Goal: Information Seeking & Learning: Find specific fact

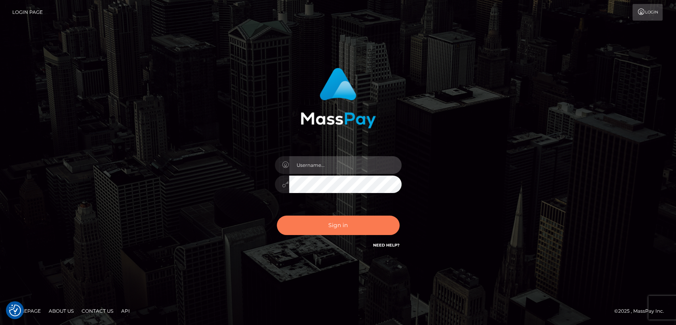
type input "[DOMAIN_NAME]"
click at [334, 228] on button "Sign in" at bounding box center [338, 224] width 123 height 19
type input "[DOMAIN_NAME]"
click at [334, 228] on button "Sign in" at bounding box center [338, 224] width 123 height 19
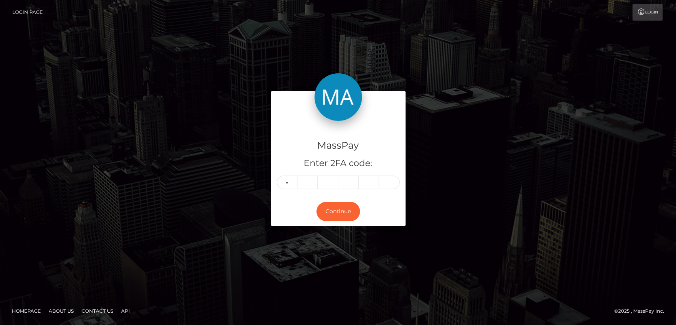
type input "9"
type input "5"
type input "1"
type input "3"
type input "7"
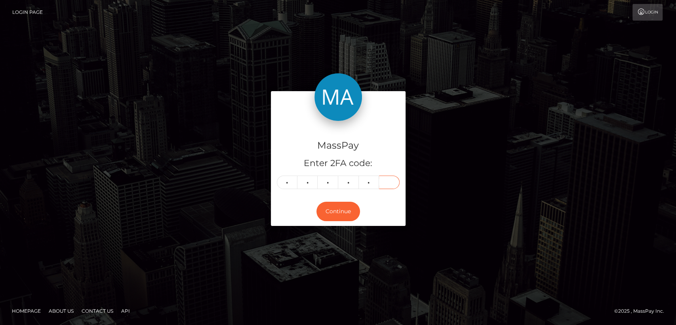
type input "5"
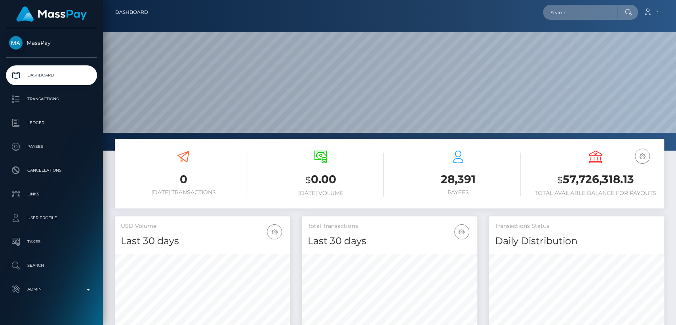
scroll to position [140, 175]
click at [585, 13] on input "text" at bounding box center [580, 12] width 74 height 15
paste input "feet52580@gmail.com"
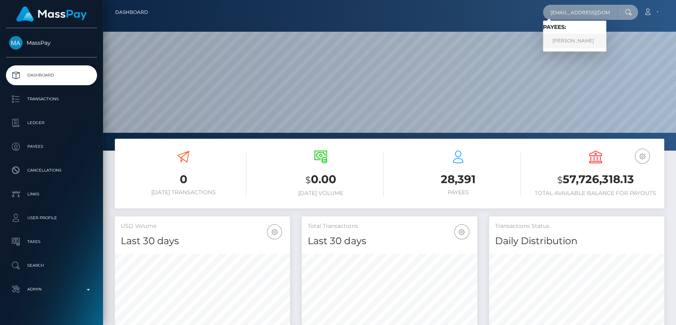
type input "feet52580@gmail.com"
click at [568, 35] on link "EMANUELE MELIS" at bounding box center [574, 41] width 63 height 15
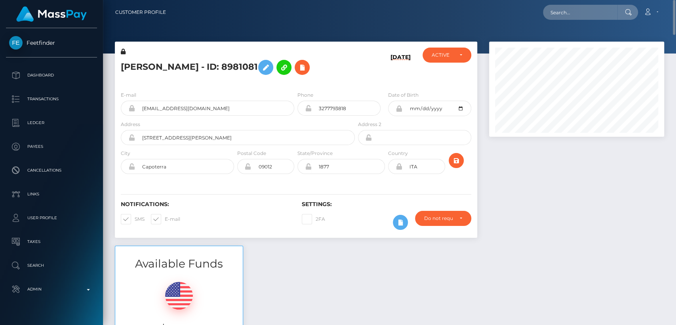
click at [147, 67] on h5 "EMANUELE MELIS - ID: 8981081" at bounding box center [236, 67] width 230 height 23
copy h5 "EMANUELE"
click at [578, 14] on input "text" at bounding box center [580, 12] width 74 height 15
paste input "kaimaniperrault@icloud.com"
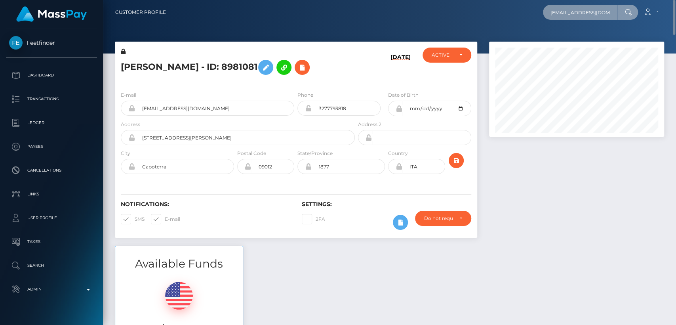
scroll to position [0, 11]
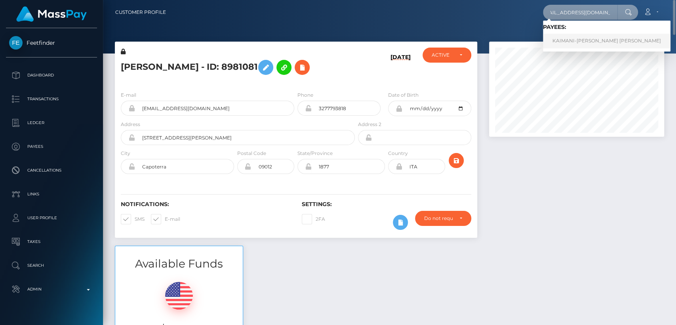
type input "kaimaniperrault@icloud.com"
click at [580, 44] on link "KAIMANI-KAMIL KEAUKEALANI PERRAULT" at bounding box center [607, 41] width 128 height 15
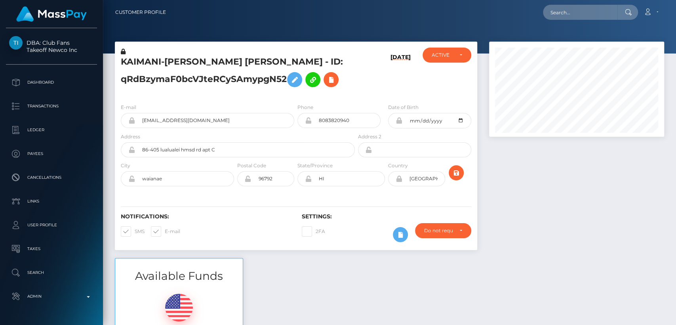
scroll to position [95, 175]
drag, startPoint x: 194, startPoint y: 61, endPoint x: 120, endPoint y: 57, distance: 74.6
click at [120, 57] on div "KAIMANI-KAMIL KEAUKEALANI PERRAULT - ID: qRdBzymaF0bcVJteRCySAmypgN52" at bounding box center [236, 73] width 242 height 50
copy h5 "KAIMANI-KAMIL"
click at [208, 46] on div "KAIMANI-KAMIL KEAUKEALANI PERRAULT - ID: qRdBzymaF0bcVJteRCySAmypgN52 09/18/25 …" at bounding box center [296, 69] width 362 height 55
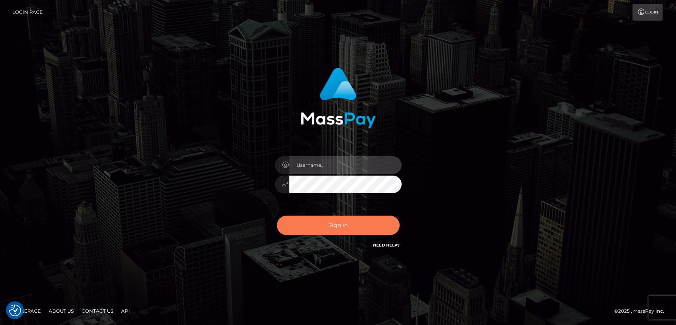
type input "[DOMAIN_NAME]"
click at [301, 233] on button "Sign in" at bounding box center [338, 224] width 123 height 19
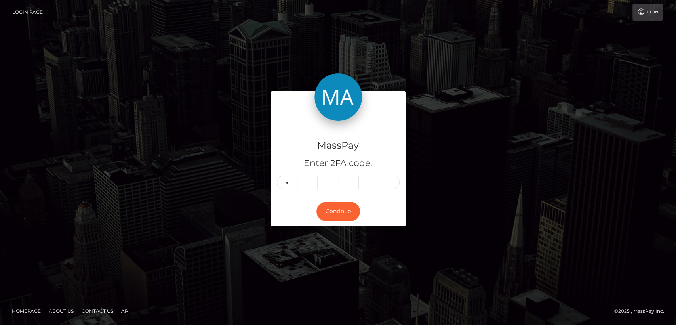
type input "6"
type input "7"
type input "2"
type input "0"
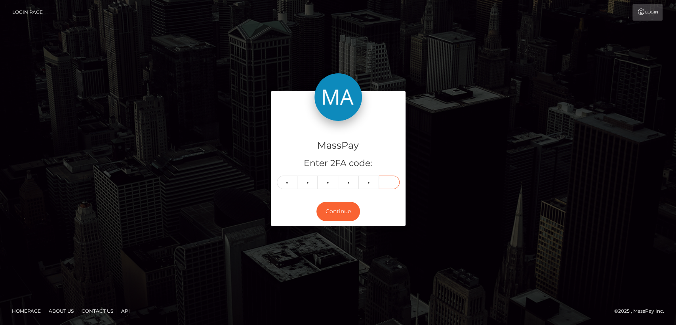
type input "3"
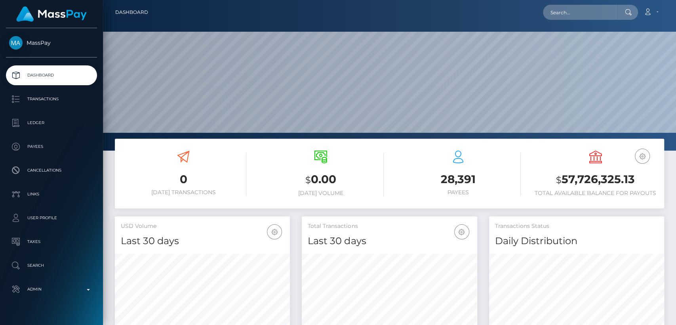
scroll to position [140, 175]
click at [582, 9] on input "text" at bounding box center [580, 12] width 74 height 15
paste input "trezureg3@gmail.com"
type input "trezureg3@gmail.com"
click at [588, 11] on input "trezureg3@gmail.com" at bounding box center [580, 12] width 74 height 15
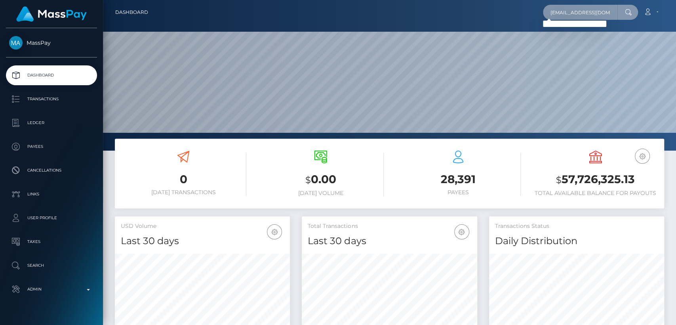
click at [588, 11] on input "trezureg3@gmail.com" at bounding box center [580, 12] width 74 height 15
paste input "trezure917@gmail.com"
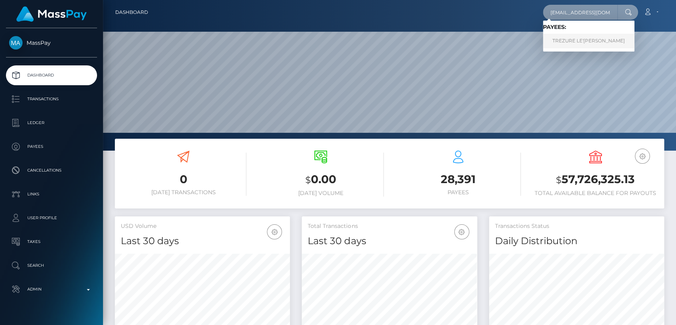
type input "trezure917@gmail.com"
click at [555, 38] on link "TREZURE LE'XANDRIA GRAVES" at bounding box center [589, 41] width 92 height 15
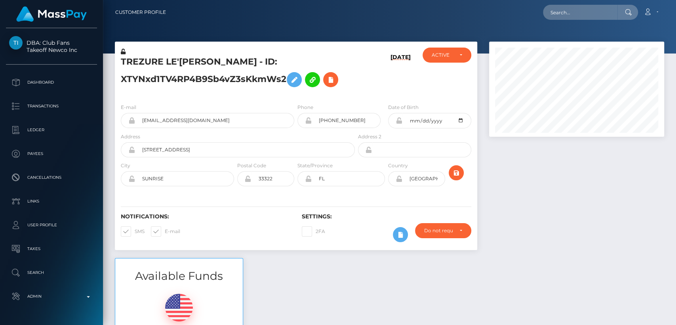
scroll to position [95, 175]
click at [146, 58] on h5 "TREZURE LE'[PERSON_NAME] - ID: XTYNxd1TV4RP4B9Sb4vZ3sKkmWs2" at bounding box center [236, 73] width 230 height 35
click at [146, 58] on h5 "TREZURE LE'XANDRIA GRAVES - ID: XTYNxd1TV4RP4B9Sb4vZ3sKkmWs2" at bounding box center [236, 73] width 230 height 35
copy h5 "TREZURE"
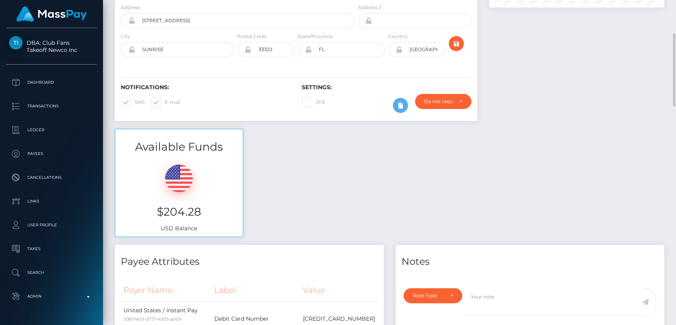
scroll to position [136, 0]
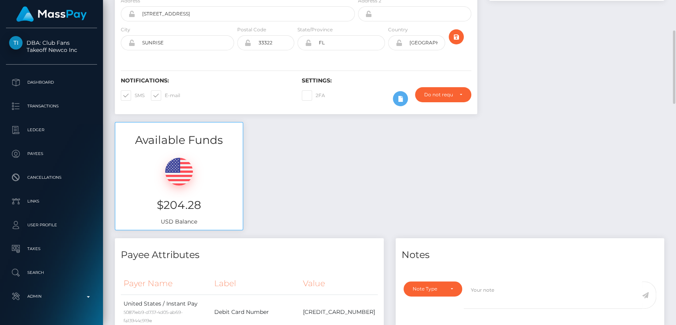
click at [307, 169] on div "Available Funds $204.28 USD Balance" at bounding box center [389, 180] width 561 height 116
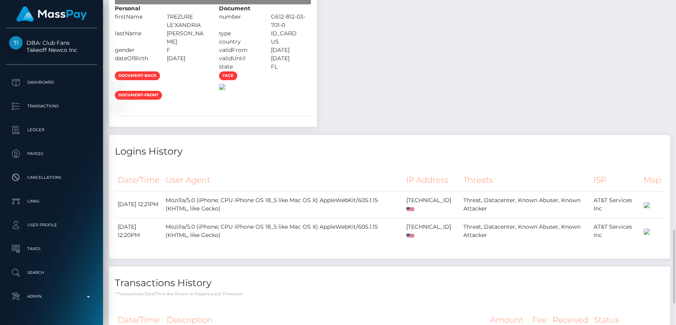
scroll to position [1110, 0]
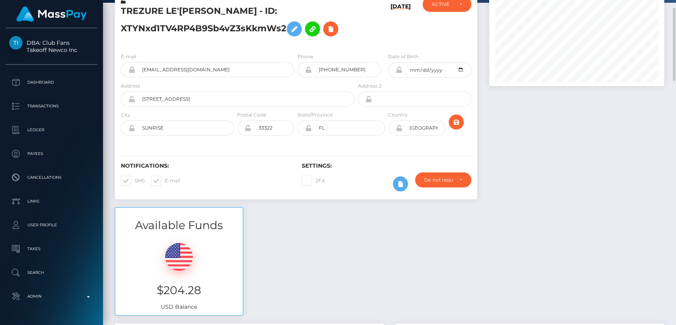
scroll to position [55, 0]
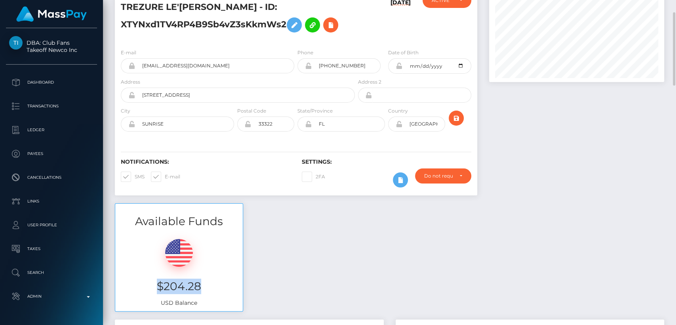
drag, startPoint x: 204, startPoint y: 282, endPoint x: 158, endPoint y: 279, distance: 45.3
click at [158, 279] on h3 "$204.28" at bounding box center [179, 285] width 116 height 15
copy h3 "$204.28"
drag, startPoint x: 42, startPoint y: 34, endPoint x: 78, endPoint y: 50, distance: 38.8
click at [78, 50] on div "DBA: Club Fans Takeoff Newco Inc Dashboard Transactions Ledger Payees" at bounding box center [51, 175] width 103 height 295
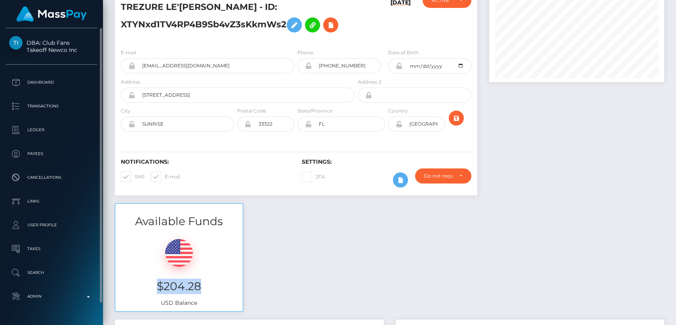
copy span "Club Fans Takeoff Newco Inc"
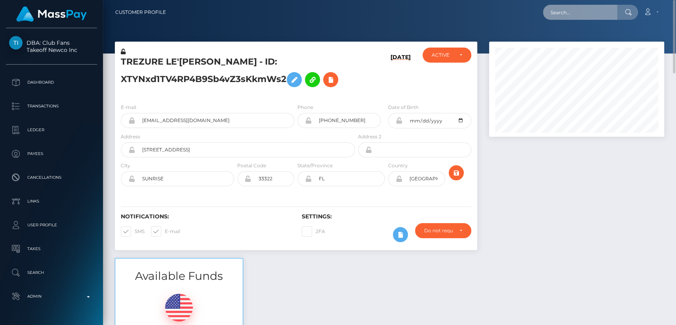
click at [564, 18] on input "text" at bounding box center [580, 12] width 74 height 15
paste input "harlembrowny123@gmail.com"
type input "harlembrowny123@gmail.com"
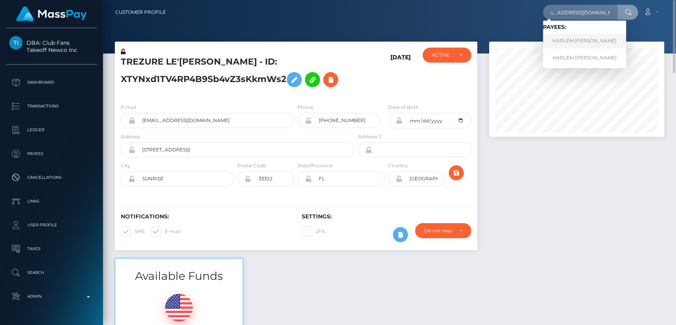
scroll to position [0, 0]
click at [586, 36] on link "HARLEM NEVAEHA BROWN" at bounding box center [584, 41] width 83 height 15
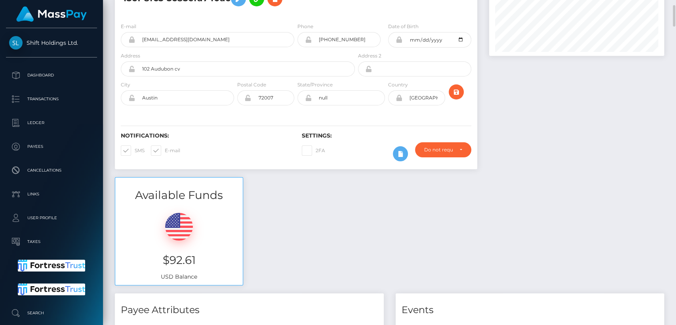
scroll to position [82, 0]
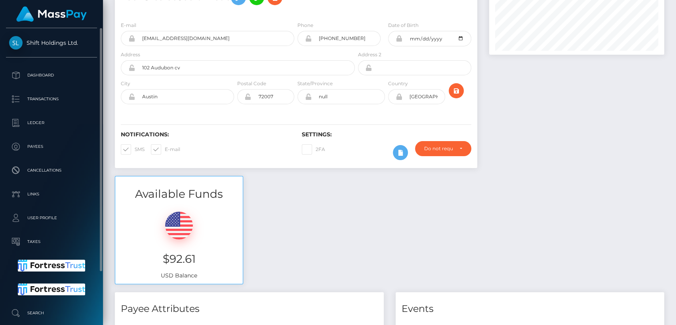
drag, startPoint x: 23, startPoint y: 33, endPoint x: 76, endPoint y: 51, distance: 55.9
click at [76, 51] on div "Shift Holdings Ltd. Dashboard Transactions Ledger Payees Cancellations Links" at bounding box center [51, 175] width 103 height 295
copy span "Shift Holdings Ltd"
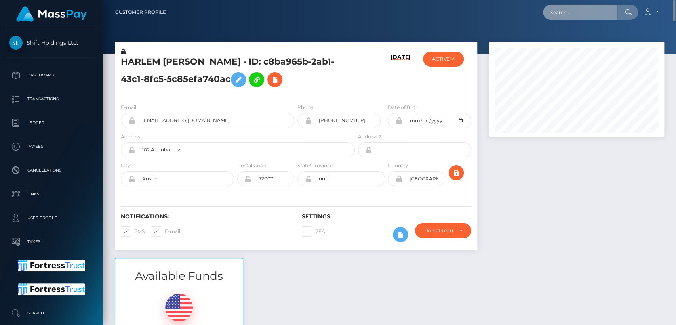
click at [595, 7] on input "text" at bounding box center [580, 12] width 74 height 15
paste input "cristina.ioanitiu13@gmail.com"
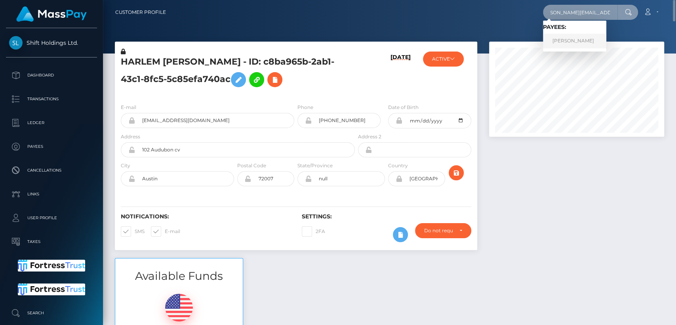
type input "cristina.ioanitiu13@gmail.com"
click at [593, 37] on link "Cristina Stefania Ioanitiu" at bounding box center [574, 41] width 63 height 15
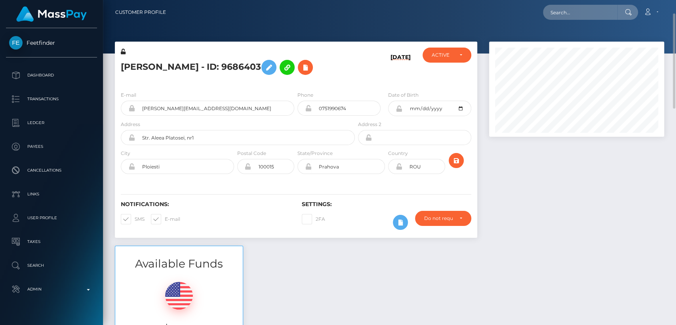
scroll to position [95, 175]
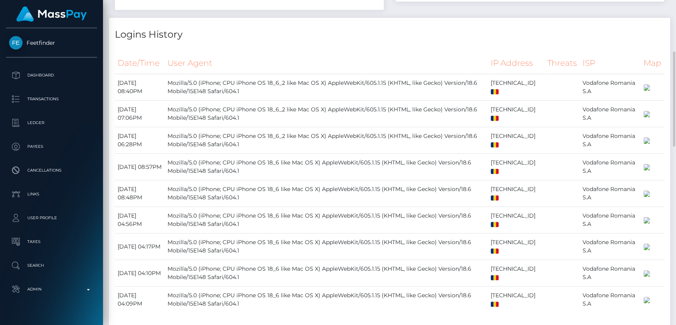
click at [273, 154] on td "Mozilla/5.0 (iPhone; CPU iPhone OS 18_6_2 like Mac OS X) AppleWebKit/605.1.15 (…" at bounding box center [326, 140] width 323 height 27
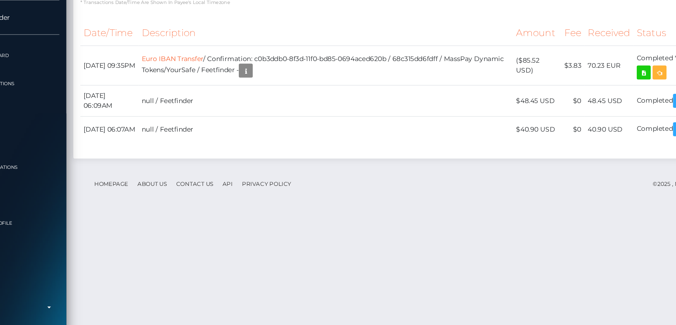
click at [303, 197] on div "Additional Info" at bounding box center [305, 200] width 51 height 15
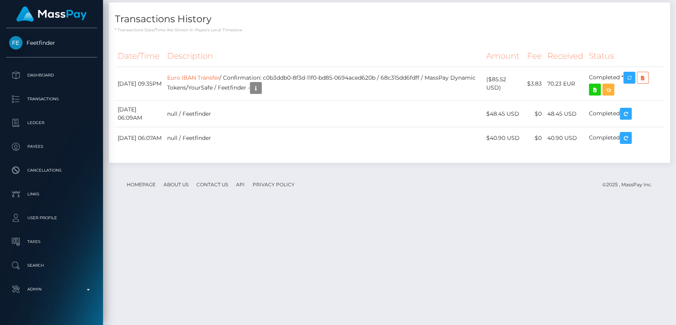
click at [309, 195] on div "Additional Info" at bounding box center [305, 200] width 51 height 15
click at [309, 195] on body "Feetfinder Dashboard Transactions Ledger Payees Cancellations Links" at bounding box center [338, 162] width 676 height 325
click at [309, 195] on div "Additional Info" at bounding box center [305, 200] width 51 height 15
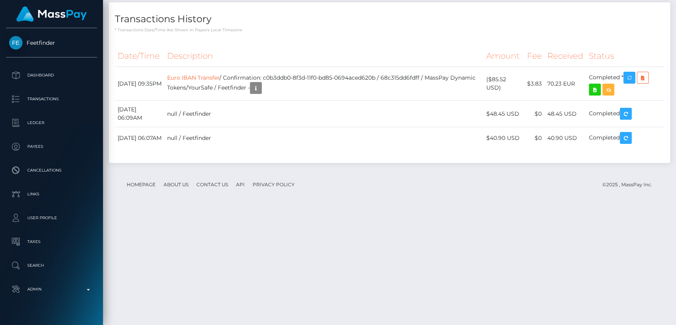
click at [309, 195] on div "Additional Info" at bounding box center [305, 200] width 51 height 15
click at [309, 198] on div "Additional Info" at bounding box center [305, 200] width 51 height 15
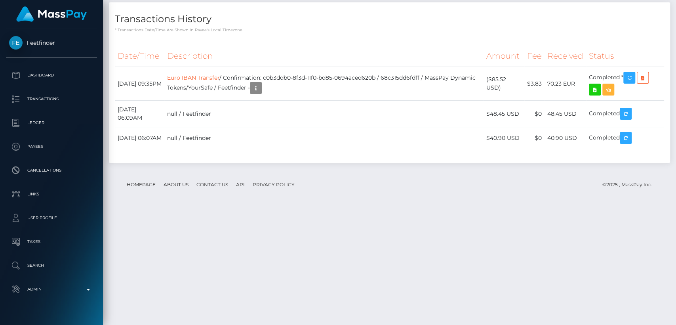
click at [309, 198] on div "Additional Info" at bounding box center [305, 200] width 51 height 15
click at [309, 198] on body "Feetfinder Dashboard Transactions Ledger Payees Cancellations Links" at bounding box center [338, 162] width 676 height 325
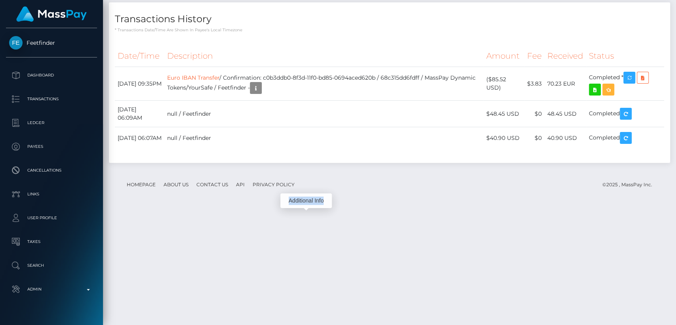
click at [309, 198] on div "Additional Info" at bounding box center [305, 200] width 51 height 15
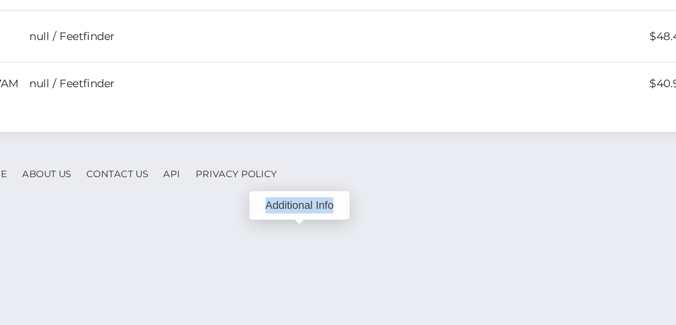
click at [306, 196] on div "Additional Info" at bounding box center [305, 200] width 51 height 15
click at [217, 81] on link "Euro IBAN Transfer" at bounding box center [193, 77] width 52 height 7
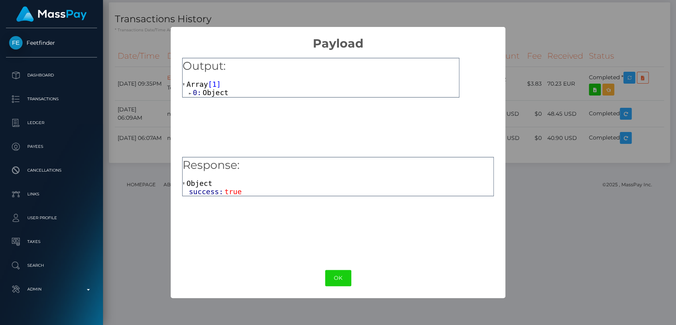
click at [190, 91] on span at bounding box center [191, 93] width 4 height 5
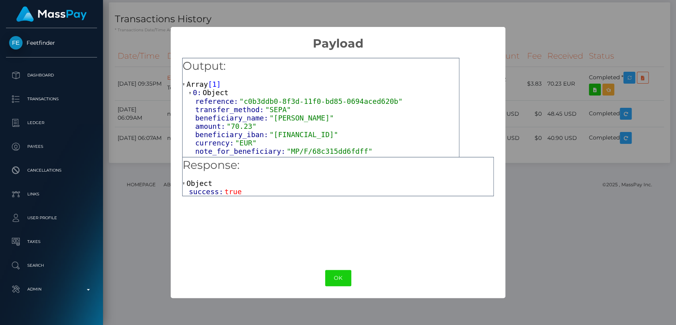
click at [297, 133] on span ""RO63BTRLRONCRT0CJ8675403"" at bounding box center [303, 134] width 69 height 8
copy span "RO63BTRLRONCRT0CJ8675403"
click at [287, 238] on div "Response: Object success: true" at bounding box center [338, 206] width 312 height 99
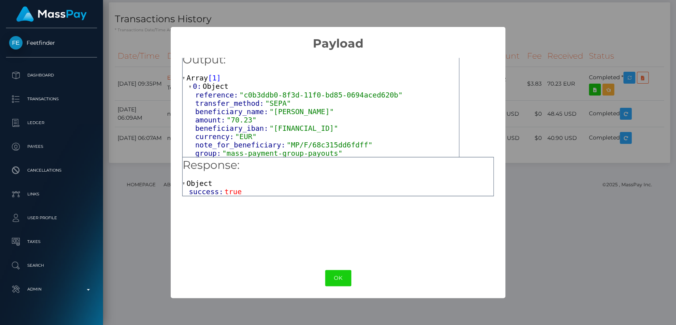
scroll to position [8, 0]
click at [337, 277] on button "OK" at bounding box center [338, 278] width 26 height 16
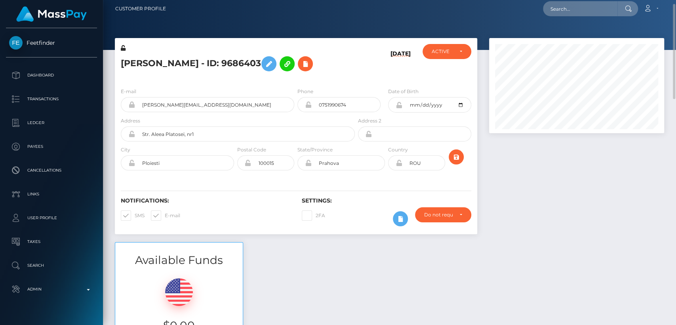
scroll to position [0, 0]
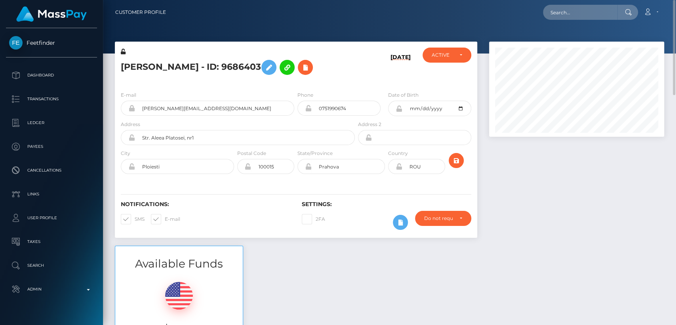
click at [139, 67] on h5 "Cristina Stefania Ioanitiu - ID: 9686403" at bounding box center [236, 67] width 230 height 23
click at [490, 259] on div "Available Funds $0.00 USD Balance" at bounding box center [389, 304] width 561 height 116
click at [141, 65] on h5 "Cristina Stefania Ioanitiu - ID: 9686403" at bounding box center [236, 67] width 230 height 23
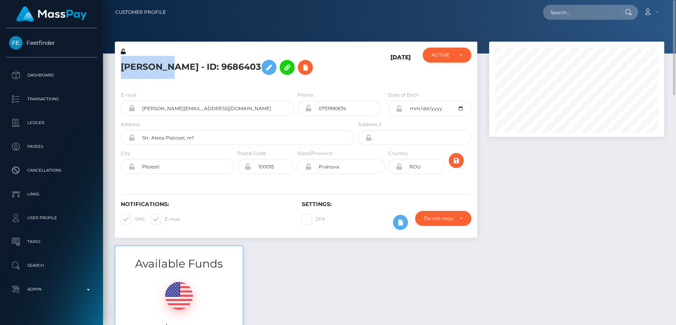
copy h5 "Cristina"
click at [299, 258] on div "Available Funds $0.00 USD Balance" at bounding box center [389, 304] width 561 height 116
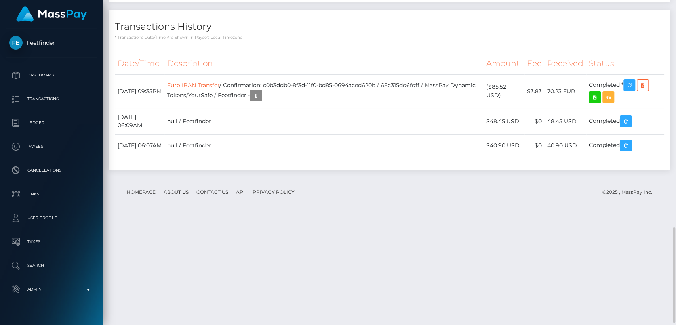
scroll to position [773, 0]
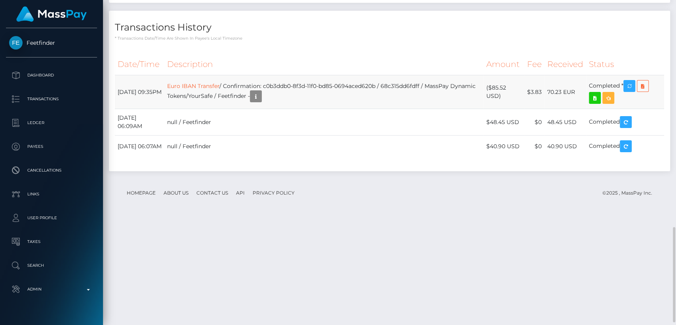
drag, startPoint x: 580, startPoint y: 200, endPoint x: 549, endPoint y: 200, distance: 30.5
click at [549, 109] on td "70.23 EUR" at bounding box center [566, 92] width 42 height 34
copy td "70.23 EUR"
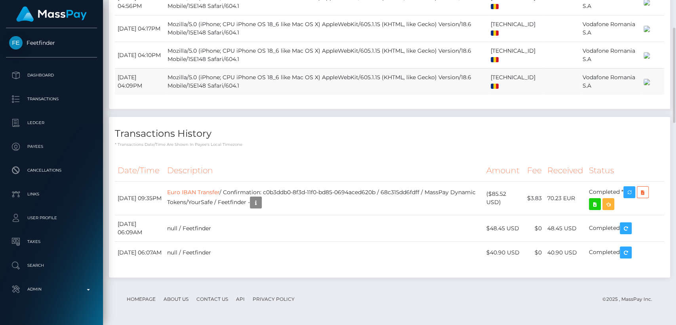
scroll to position [0, 0]
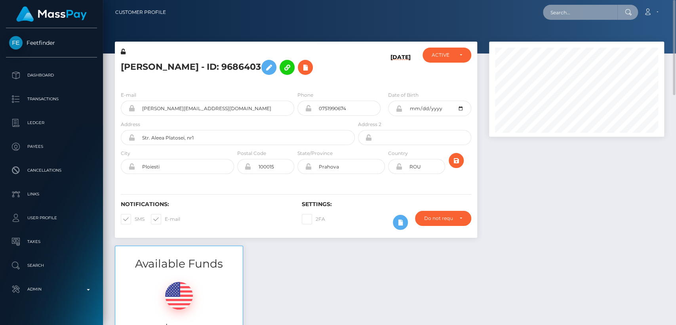
click at [589, 14] on input "text" at bounding box center [580, 12] width 74 height 15
paste input "[EMAIL_ADDRESS][DOMAIN_NAME]"
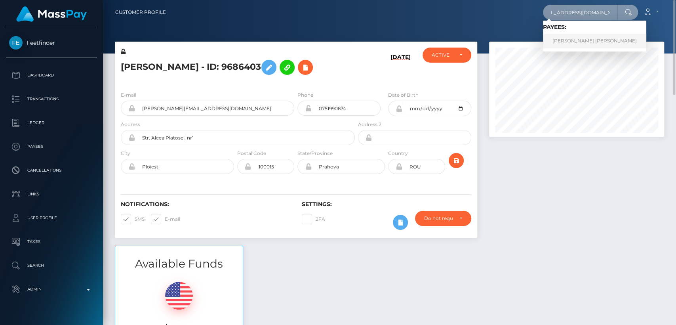
type input "[EMAIL_ADDRESS][DOMAIN_NAME]"
click at [577, 37] on link "Charlie Marie Welburn" at bounding box center [594, 41] width 103 height 15
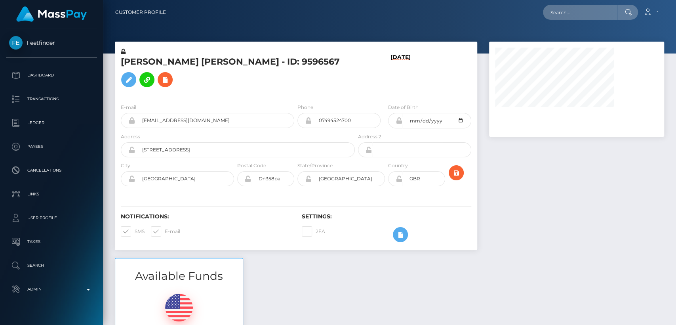
click at [512, 217] on div at bounding box center [576, 150] width 187 height 216
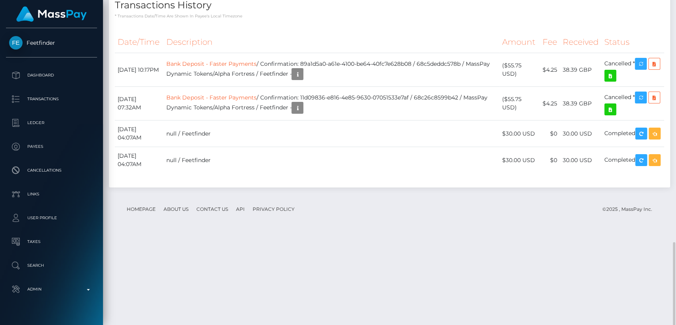
scroll to position [889, 0]
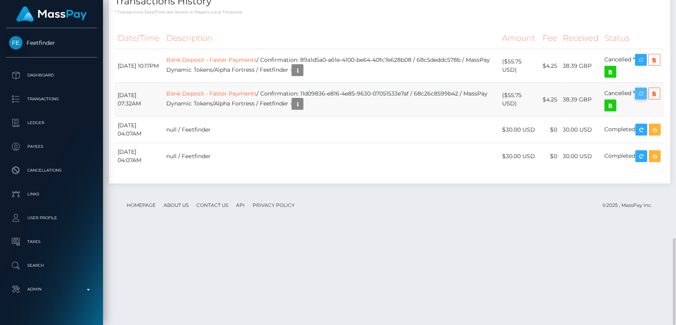
scroll to position [95, 175]
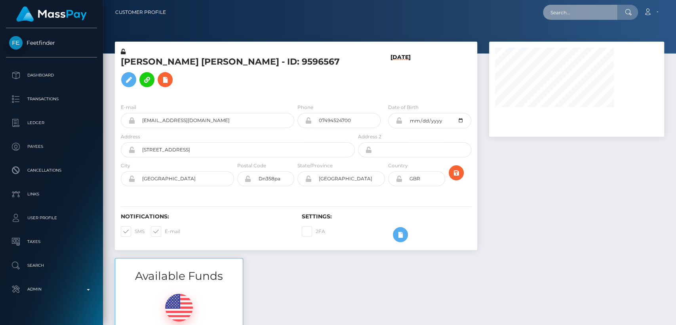
click at [576, 17] on input "text" at bounding box center [580, 12] width 74 height 15
paste input "[EMAIL_ADDRESS][DOMAIN_NAME]"
type input "[EMAIL_ADDRESS][DOMAIN_NAME]"
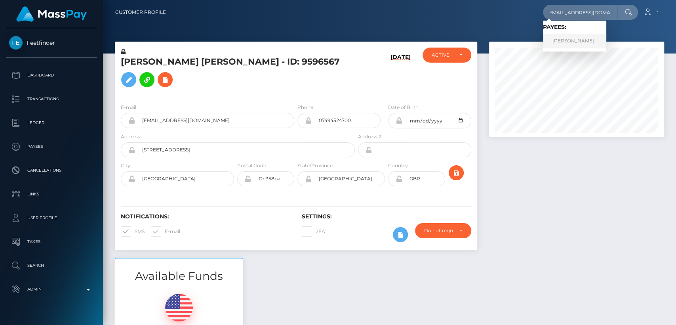
scroll to position [0, 0]
click at [587, 41] on link "[PERSON_NAME]" at bounding box center [574, 41] width 63 height 15
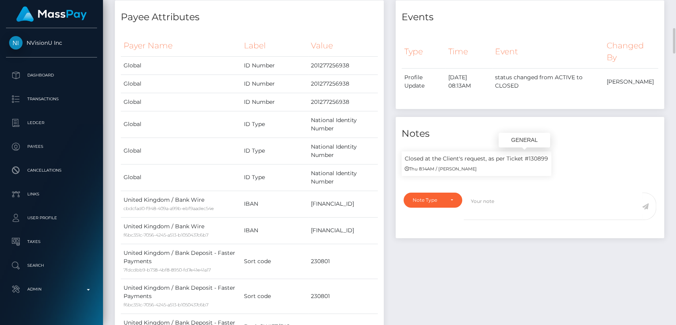
scroll to position [95, 175]
click at [540, 158] on p "Closed at the Client's request, as per Ticket #130899" at bounding box center [476, 158] width 143 height 8
copy p "130899"
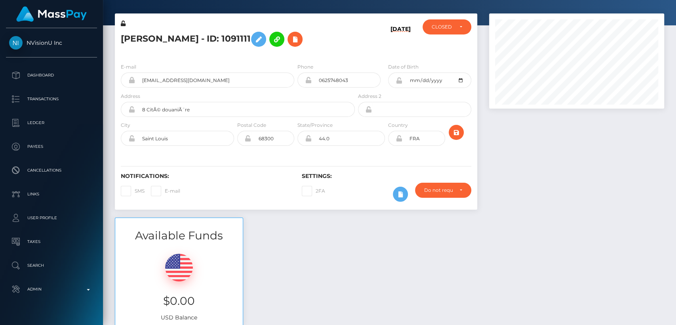
scroll to position [0, 0]
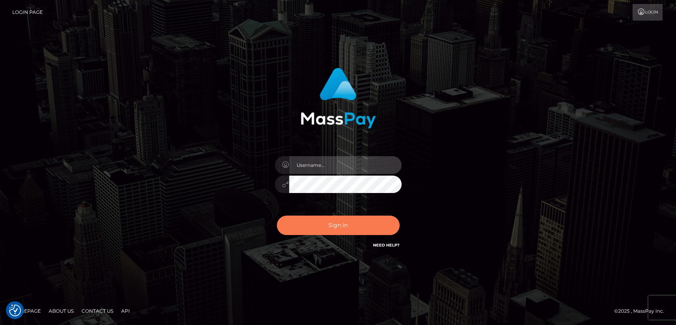
type input "nt.es"
click at [317, 226] on button "Sign in" at bounding box center [338, 224] width 123 height 19
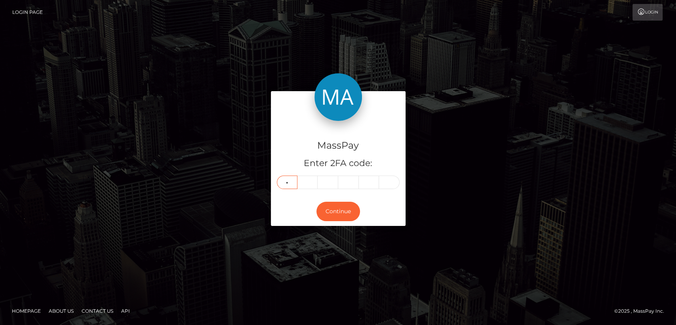
type input "4"
type input "1"
type input "5"
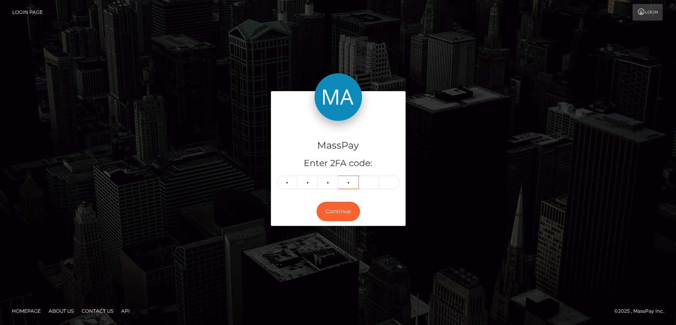
type input "2"
type input "6"
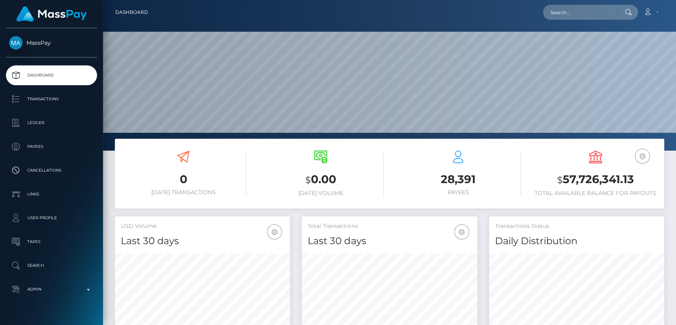
scroll to position [140, 175]
click at [591, 12] on input "text" at bounding box center [580, 12] width 74 height 15
paste input "ybemeo1810@gmail.com"
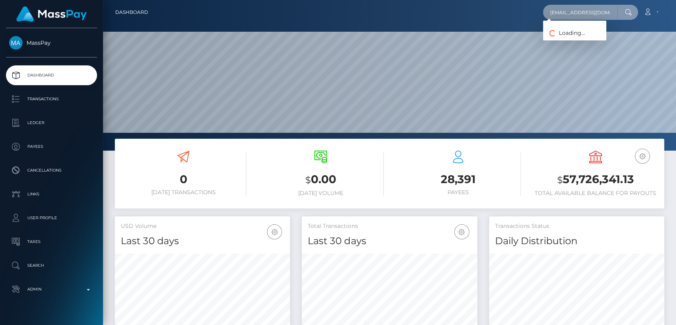
type input "ybemeo1810@gmail.com"
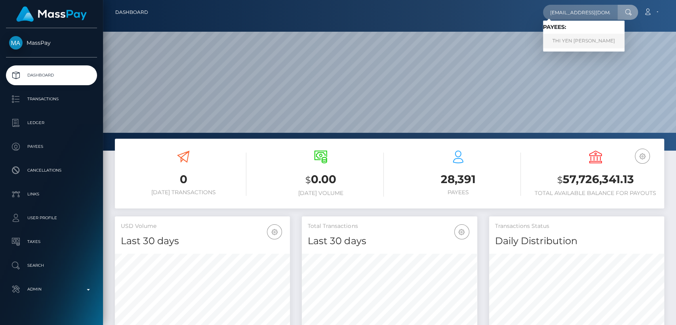
scroll to position [0, 0]
click at [584, 40] on link "THI YEN ANH LE" at bounding box center [584, 41] width 82 height 15
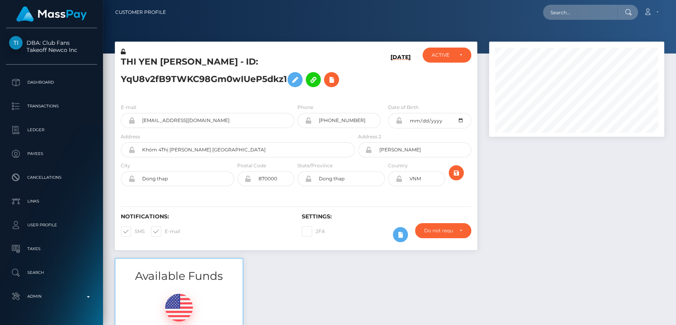
scroll to position [95, 175]
drag, startPoint x: 356, startPoint y: 123, endPoint x: 318, endPoint y: 121, distance: 37.3
click at [318, 121] on input "[PHONE_NUMBER]" at bounding box center [346, 120] width 69 height 15
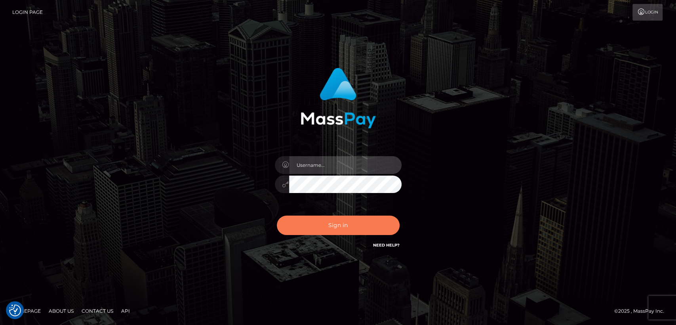
type input "[DOMAIN_NAME]"
click at [309, 229] on button "Sign in" at bounding box center [338, 224] width 123 height 19
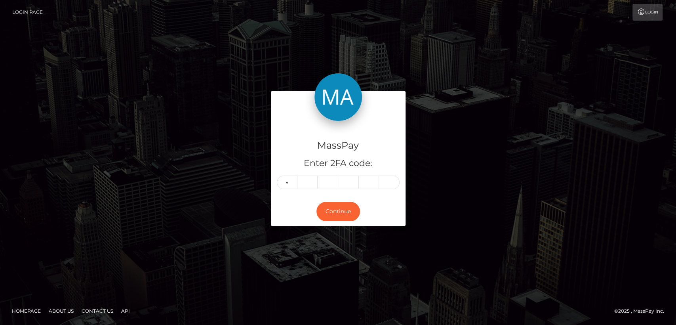
type input "5"
type input "9"
type input "0"
type input "6"
type input "1"
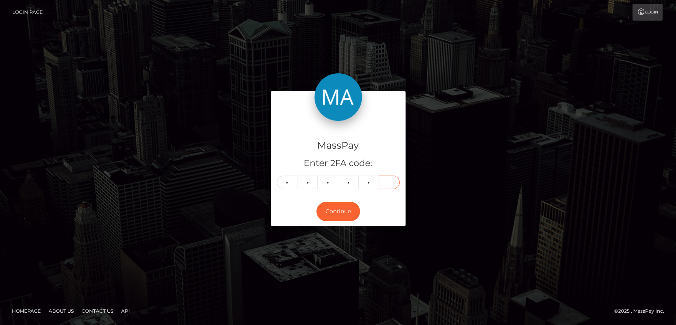
type input "1"
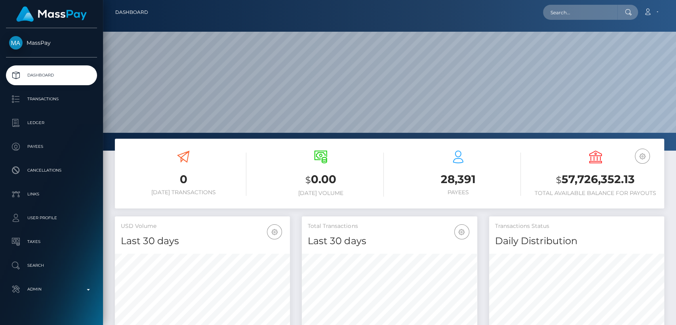
scroll to position [140, 175]
click at [604, 14] on input "text" at bounding box center [580, 12] width 74 height 15
paste input "[EMAIL_ADDRESS][DOMAIN_NAME]"
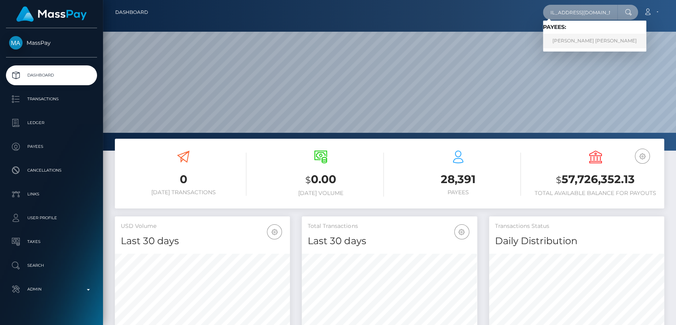
type input "[EMAIL_ADDRESS][DOMAIN_NAME]"
click at [597, 40] on link "ARIANA LEIGH WELLS" at bounding box center [594, 41] width 103 height 15
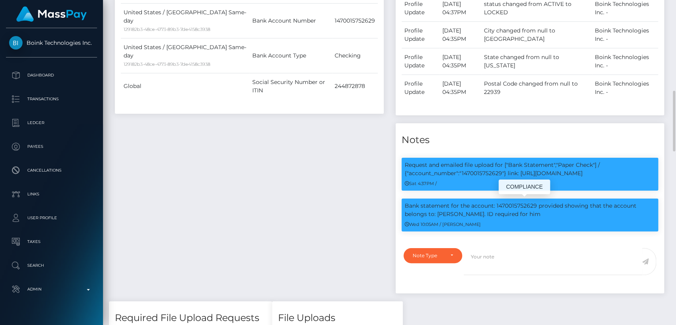
scroll to position [95, 175]
click at [482, 169] on p "Request and emailed file upload for ["Bank Statement","Paper Check"] / {"accoun…" at bounding box center [530, 169] width 251 height 17
copy p "1470015752629"
click at [329, 248] on div "Payee Attributes Payer Name Label Value [GEOGRAPHIC_DATA] / [GEOGRAPHIC_DATA] S…" at bounding box center [249, 106] width 281 height 389
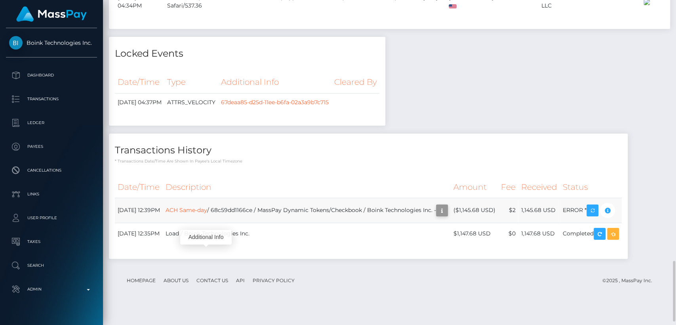
click at [447, 215] on icon "button" at bounding box center [442, 211] width 10 height 10
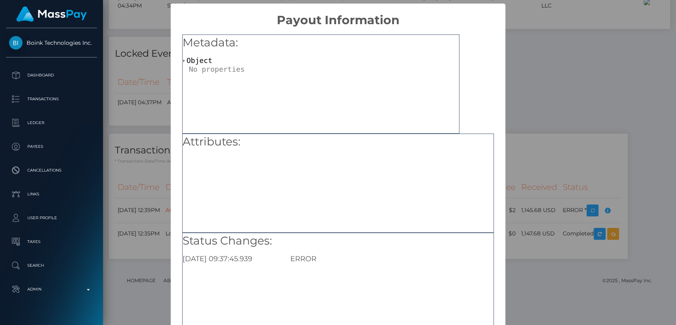
click at [538, 160] on div "× Payout Information Metadata: Object Attributes: Status Changes: [DATE] 09:37:…" at bounding box center [338, 162] width 676 height 325
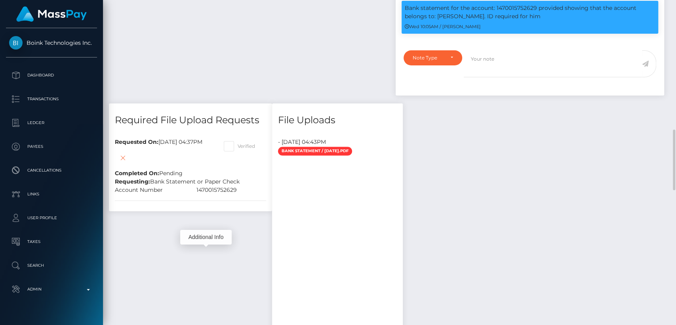
scroll to position [684, 0]
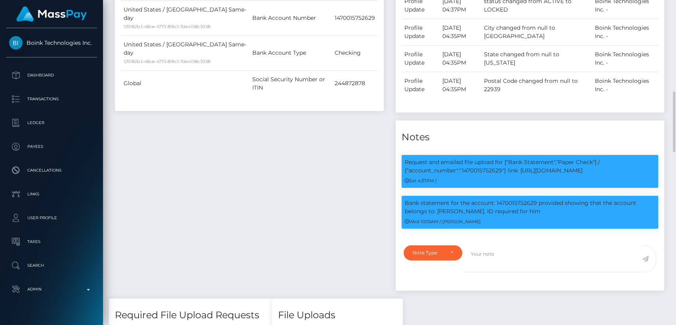
scroll to position [95, 175]
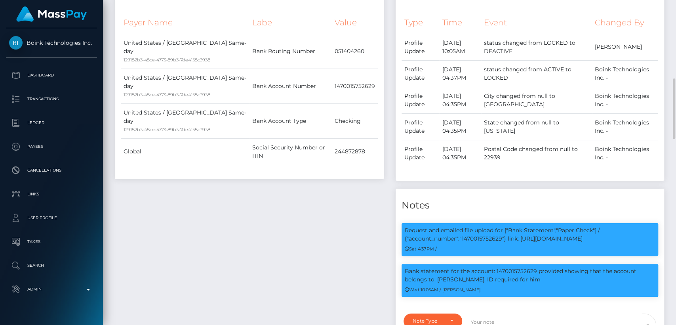
click at [421, 147] on td "Profile Update" at bounding box center [421, 153] width 38 height 27
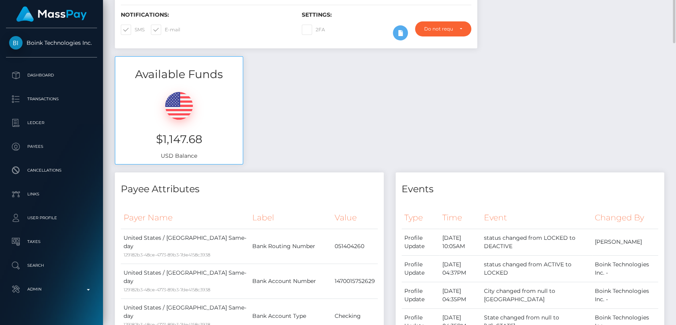
scroll to position [175, 0]
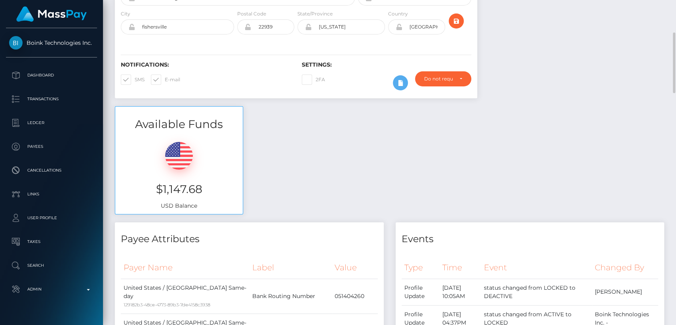
click at [419, 149] on div "Available Funds $1,147.68 USD Balance" at bounding box center [389, 164] width 561 height 116
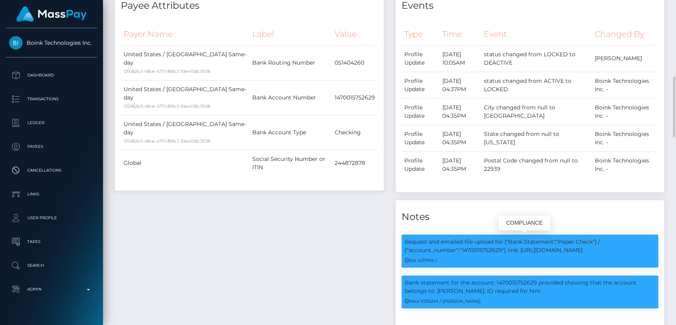
scroll to position [95, 175]
click at [570, 204] on div "Notes" at bounding box center [530, 212] width 269 height 24
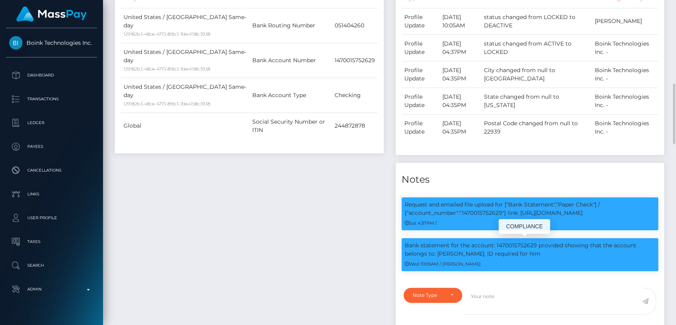
drag, startPoint x: 437, startPoint y: 251, endPoint x: 472, endPoint y: 253, distance: 34.9
click at [472, 253] on p "Bank statement for the account: 1470015752629 provided showing that the account…" at bounding box center [530, 249] width 251 height 17
copy p "Hunter Wells"
click at [160, 169] on div "Payee Attributes Payer Name Label Value United States / ACH Same-day 129182b3-4…" at bounding box center [249, 146] width 281 height 389
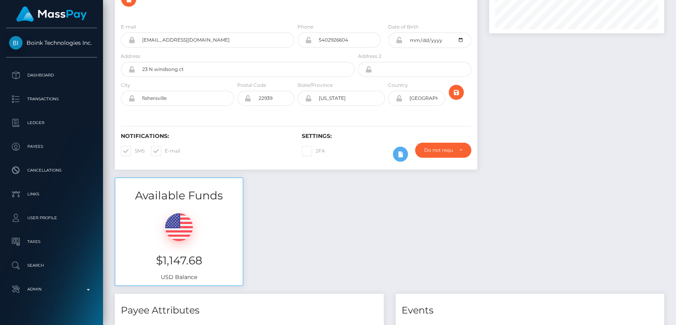
scroll to position [0, 0]
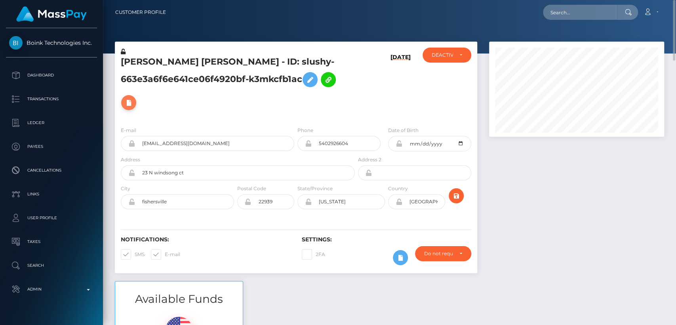
click at [126, 98] on icon at bounding box center [129, 103] width 10 height 10
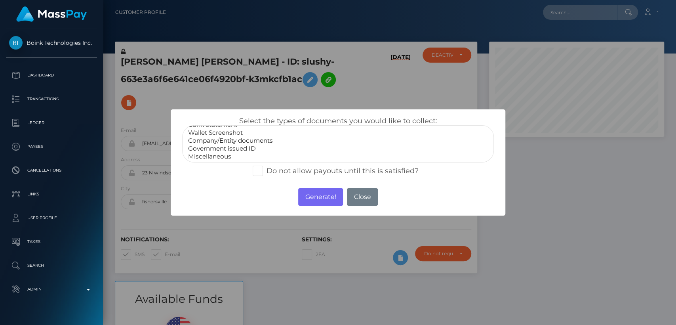
scroll to position [15, 0]
select select "Government issued ID"
click at [211, 151] on option "Government issued ID" at bounding box center [337, 148] width 301 height 8
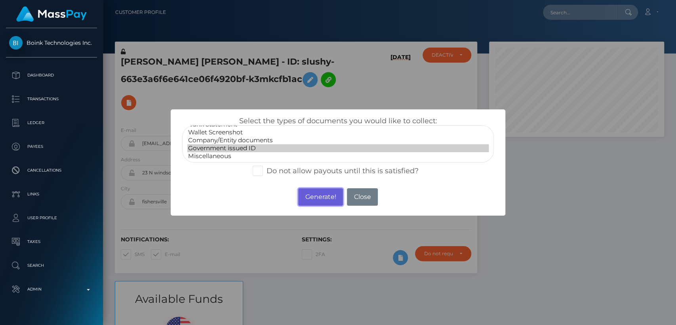
click at [324, 199] on button "Generate!" at bounding box center [320, 196] width 45 height 17
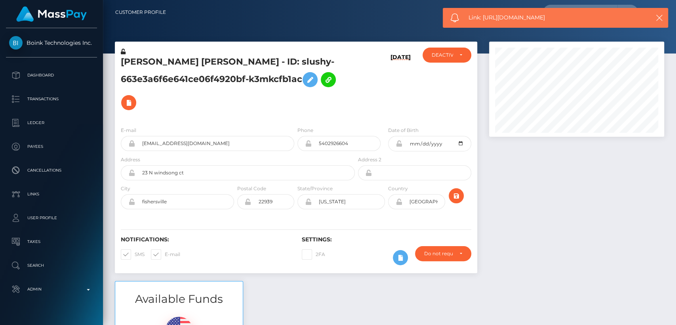
click at [504, 18] on span "Link: https://l.maspay.io/PkGFE" at bounding box center [554, 17] width 171 height 8
copy span "Link: https://l.maspay.io/PkGFE"
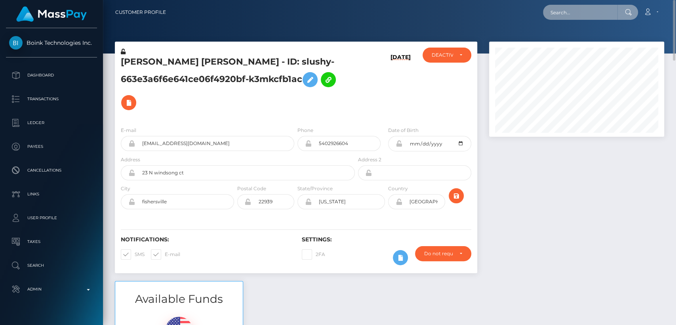
click at [596, 17] on input "text" at bounding box center [580, 12] width 74 height 15
paste input "95684-8"
type input "95684-8"
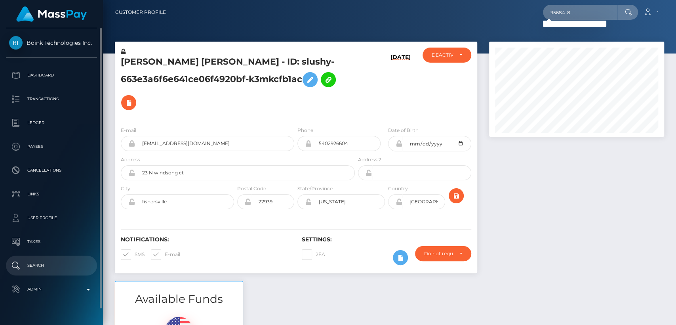
click at [37, 271] on link "Search" at bounding box center [51, 265] width 91 height 20
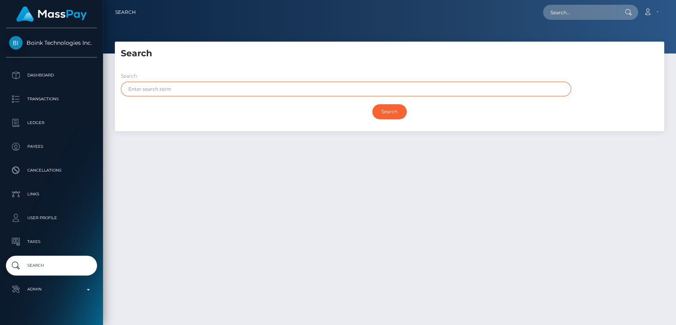
click at [212, 90] on input "text" at bounding box center [346, 89] width 450 height 15
paste input "[PERSON_NAME]"
type input "[PERSON_NAME]"
click at [372, 104] on input "Search" at bounding box center [389, 111] width 34 height 15
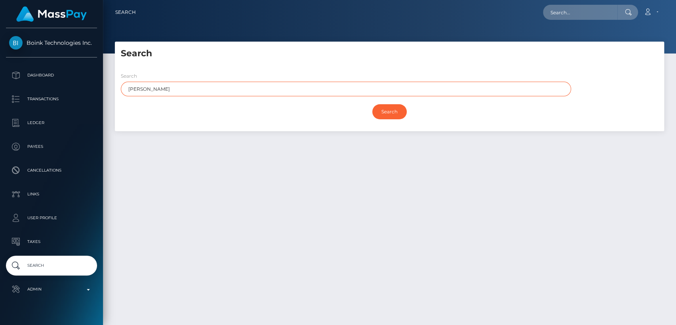
click at [372, 104] on input "Search" at bounding box center [389, 111] width 34 height 15
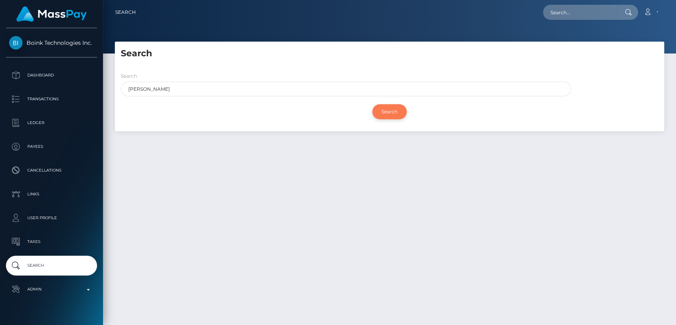
click at [374, 113] on input "Search" at bounding box center [389, 111] width 34 height 15
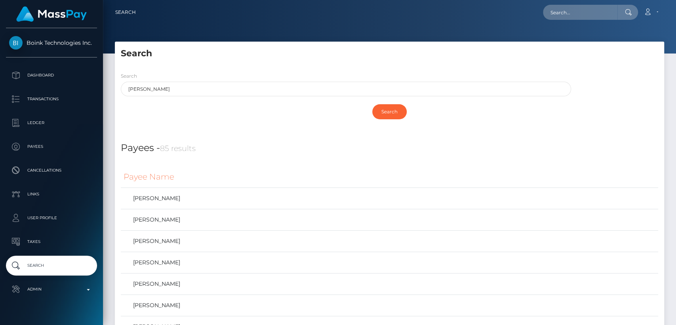
click at [431, 127] on div "Search Julianne Search" at bounding box center [389, 98] width 549 height 65
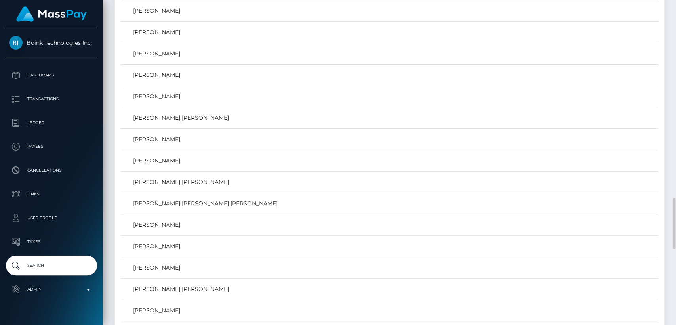
scroll to position [1269, 0]
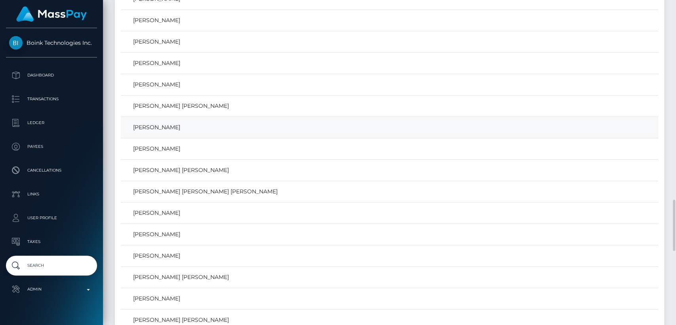
click at [200, 122] on link "[PERSON_NAME]" at bounding box center [390, 127] width 532 height 11
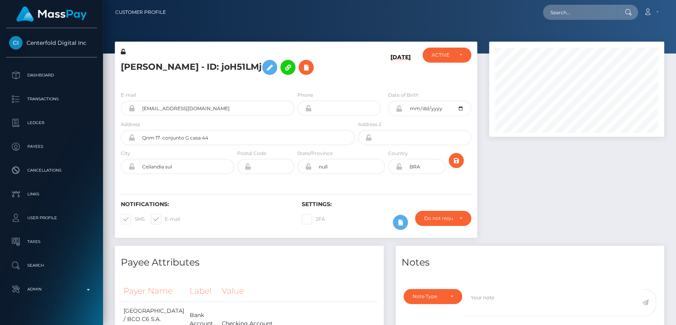
scroll to position [95, 175]
click at [463, 21] on nav "Customer Profile Loading... Loading... Account" at bounding box center [389, 12] width 573 height 25
click at [592, 13] on input "text" at bounding box center [580, 12] width 74 height 15
paste input "[EMAIL_ADDRESS][DOMAIN_NAME]"
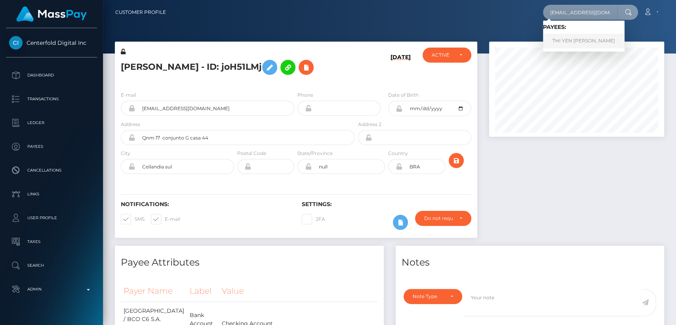
type input "[EMAIL_ADDRESS][DOMAIN_NAME]"
click at [577, 43] on link "THI YEN [PERSON_NAME]" at bounding box center [584, 41] width 82 height 15
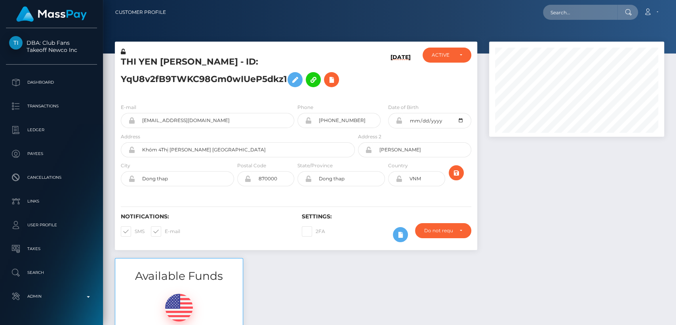
scroll to position [95, 175]
click at [597, 4] on div "Loading... Loading... Account Edit Profile Logout" at bounding box center [418, 12] width 492 height 17
click at [597, 13] on input "text" at bounding box center [580, 12] width 74 height 15
paste input "[EMAIL_ADDRESS][DOMAIN_NAME]"
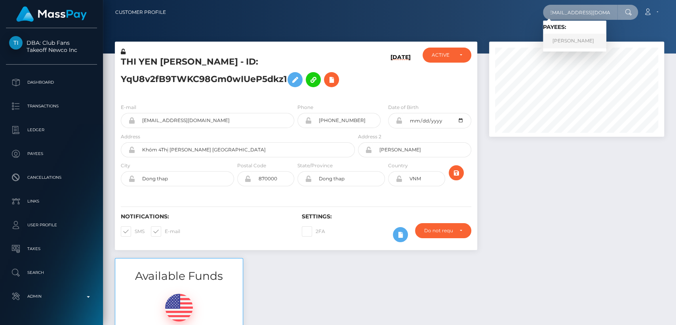
type input "[EMAIL_ADDRESS][DOMAIN_NAME]"
click at [583, 43] on link "[PERSON_NAME]" at bounding box center [574, 41] width 63 height 15
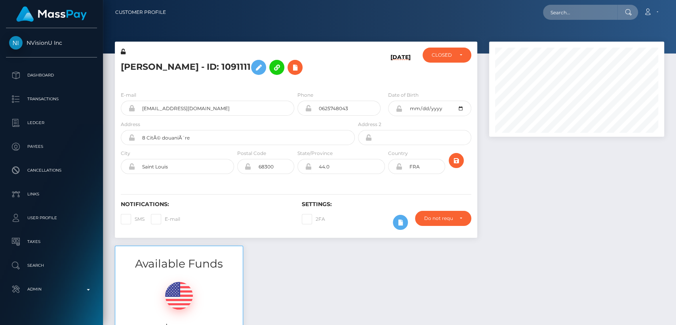
scroll to position [95, 175]
drag, startPoint x: 25, startPoint y: 35, endPoint x: 67, endPoint y: 42, distance: 42.7
click at [67, 42] on div "NVisionU Inc Dashboard Transactions Ledger Payees Cancellations Links Taxes" at bounding box center [51, 175] width 103 height 295
copy span "NVisionU Inc"
click at [570, 11] on input "text" at bounding box center [580, 12] width 74 height 15
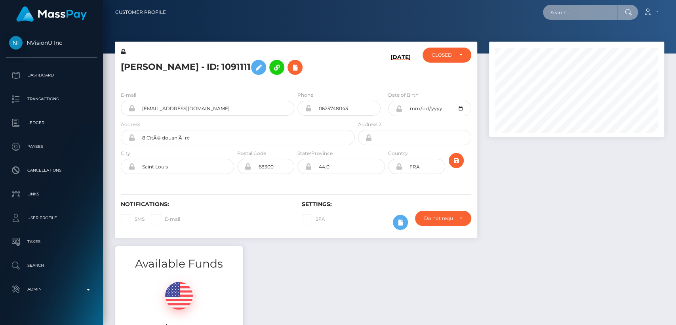
paste input "[EMAIL_ADDRESS][DOMAIN_NAME]"
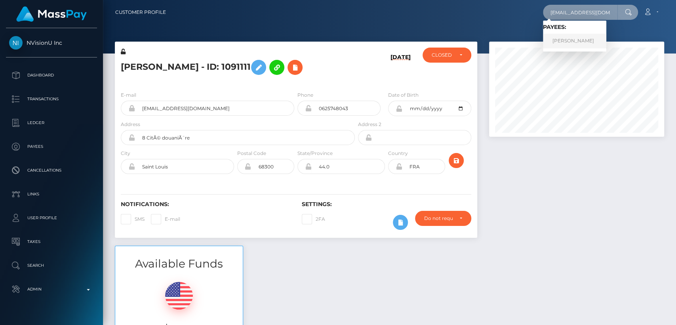
type input "[EMAIL_ADDRESS][DOMAIN_NAME]"
click at [587, 42] on link "EMANUELE MELIS" at bounding box center [574, 41] width 63 height 15
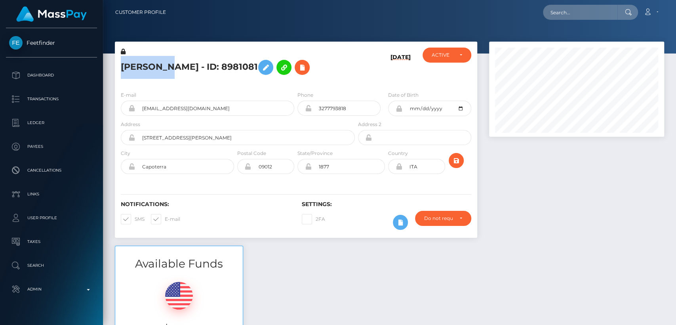
scroll to position [95, 175]
click at [322, 279] on div "Available Funds $0.00 USD Balance" at bounding box center [389, 304] width 561 height 116
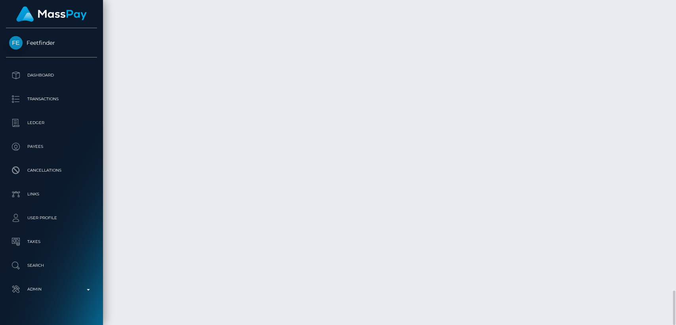
drag, startPoint x: 577, startPoint y: 95, endPoint x: 564, endPoint y: 93, distance: 12.4
copy td "86.00 USD"
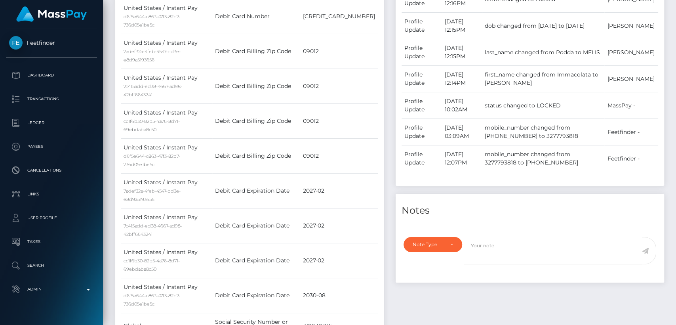
scroll to position [0, 0]
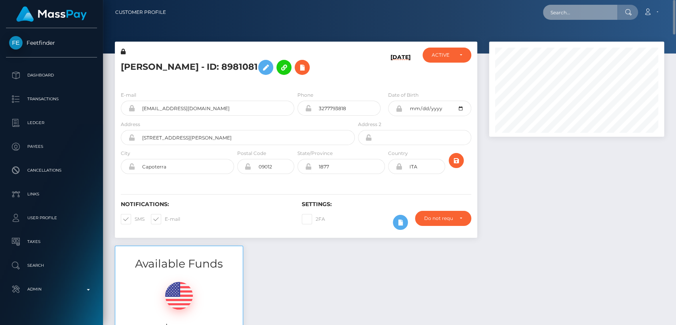
click at [593, 17] on input "text" at bounding box center [580, 12] width 74 height 15
paste input "[EMAIL_ADDRESS][DOMAIN_NAME]"
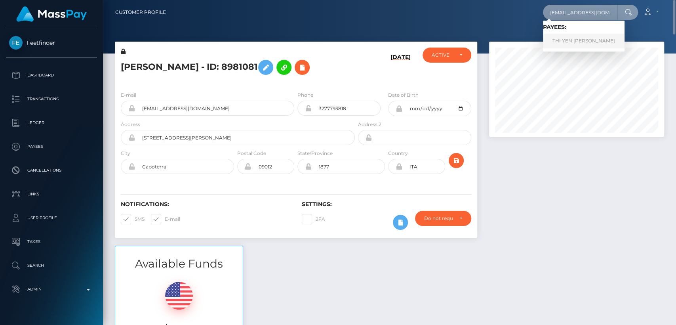
type input "[EMAIL_ADDRESS][DOMAIN_NAME]"
click at [589, 40] on link "THI YEN [PERSON_NAME]" at bounding box center [584, 41] width 82 height 15
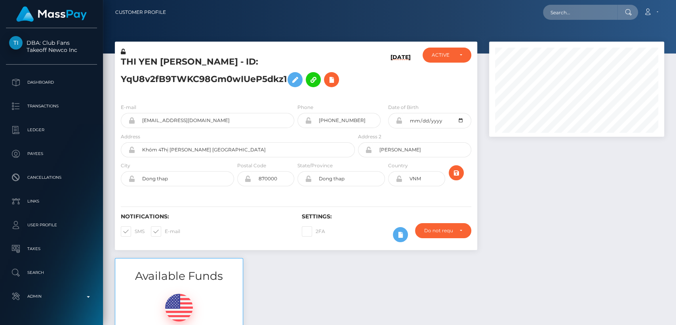
scroll to position [95, 175]
click at [359, 125] on input "[PHONE_NUMBER]" at bounding box center [346, 120] width 69 height 15
click at [345, 120] on input "[PHONE_NUMBER]" at bounding box center [346, 120] width 69 height 15
click at [345, 120] on input "+84347152008" at bounding box center [346, 120] width 69 height 15
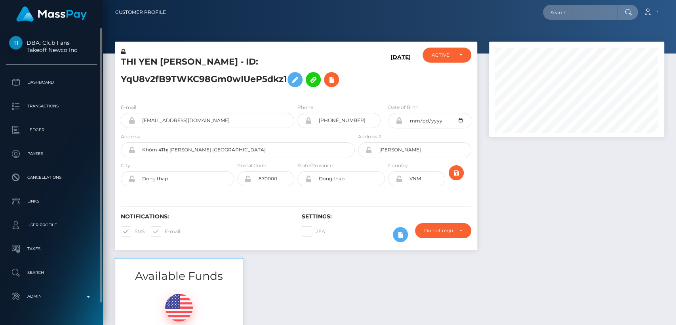
drag, startPoint x: 42, startPoint y: 32, endPoint x: 86, endPoint y: 52, distance: 48.1
click at [86, 52] on div "DBA: Club Fans Takeoff Newco Inc Dashboard Transactions Ledger Payees" at bounding box center [51, 175] width 103 height 295
copy span "Club Fans Takeoff Newco Inc"
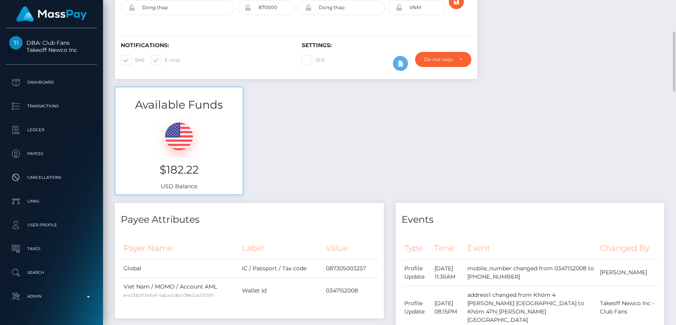
scroll to position [0, 0]
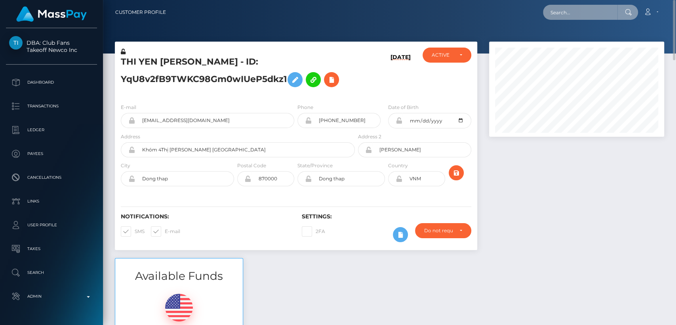
click at [591, 15] on input "text" at bounding box center [580, 12] width 74 height 15
paste input "[EMAIL_ADDRESS][DOMAIN_NAME]"
type input "[EMAIL_ADDRESS][DOMAIN_NAME]"
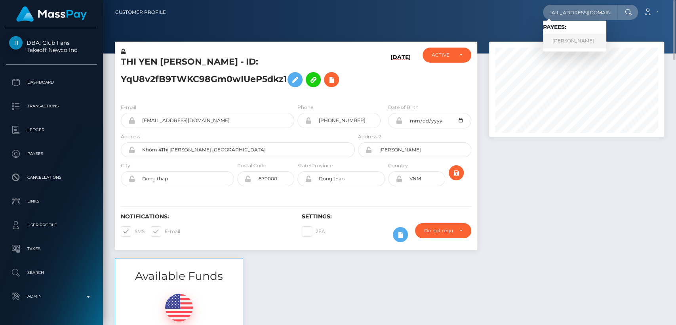
scroll to position [0, 0]
click at [579, 38] on link "Patricia Budkova" at bounding box center [574, 41] width 63 height 15
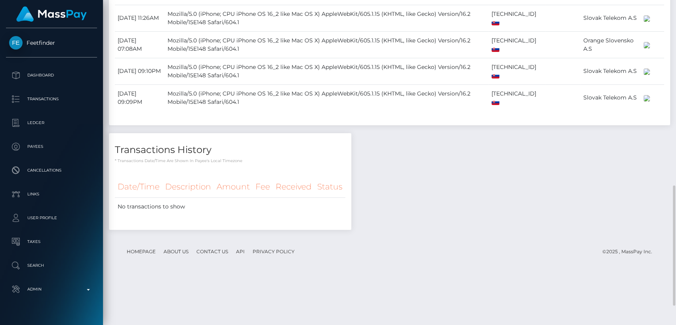
scroll to position [72, 0]
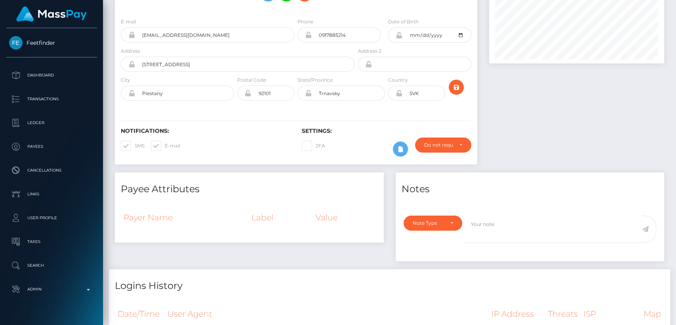
click at [354, 103] on div "State/Province [PERSON_NAME]" at bounding box center [341, 90] width 91 height 29
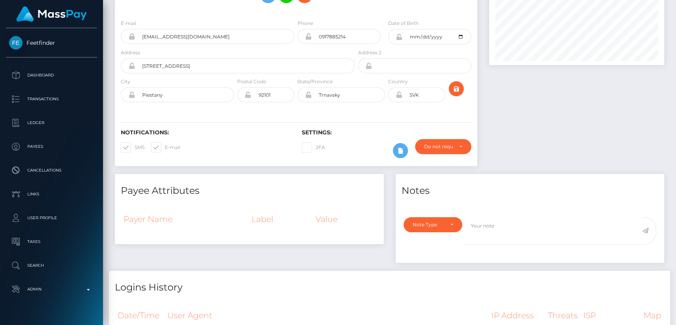
click at [354, 103] on div "State/Province [PERSON_NAME]" at bounding box center [341, 91] width 91 height 29
click at [354, 103] on div "State/Province Trnavsky" at bounding box center [341, 91] width 91 height 29
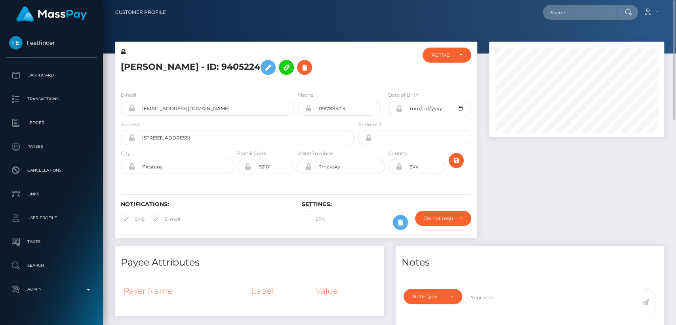
click at [138, 65] on h5 "Patricia Budkova - ID: 9405224" at bounding box center [236, 67] width 230 height 23
copy h5 "Patricia"
click at [118, 32] on div at bounding box center [389, 26] width 573 height 53
